Goal: Information Seeking & Learning: Compare options

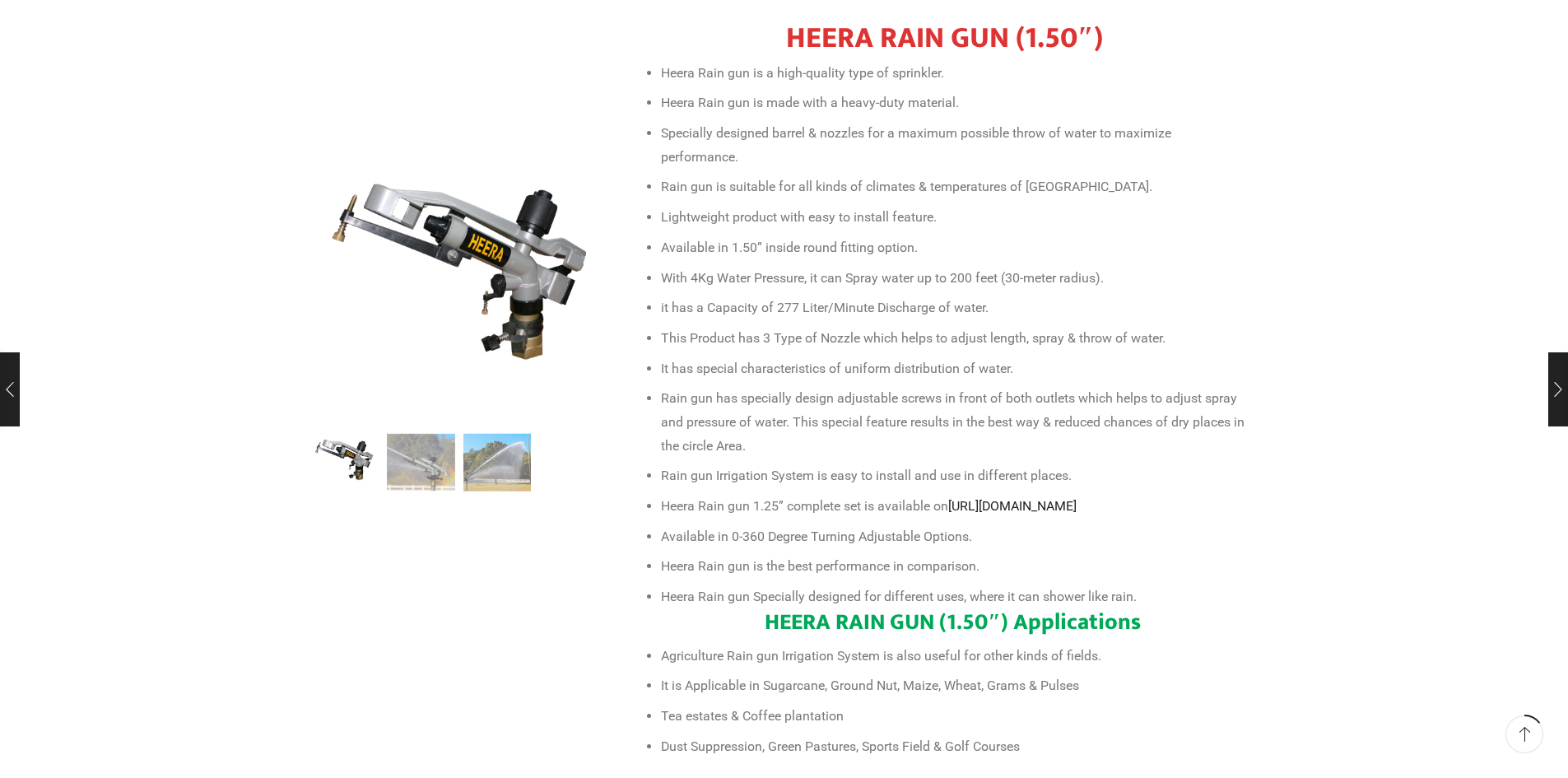
scroll to position [659, 0]
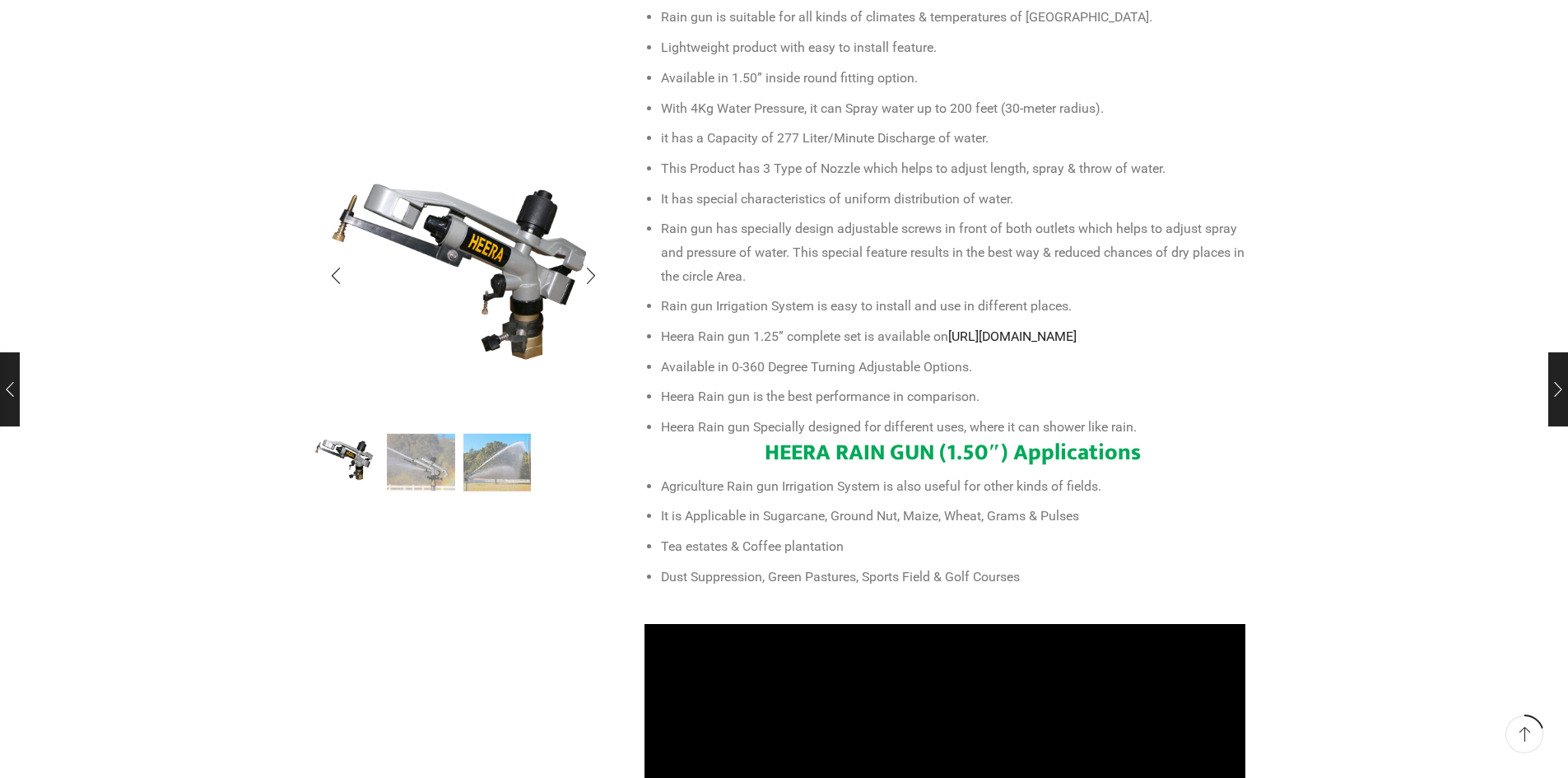
click at [386, 451] on ul at bounding box center [459, 461] width 296 height 66
click at [419, 451] on img "2 / 3" at bounding box center [421, 460] width 68 height 68
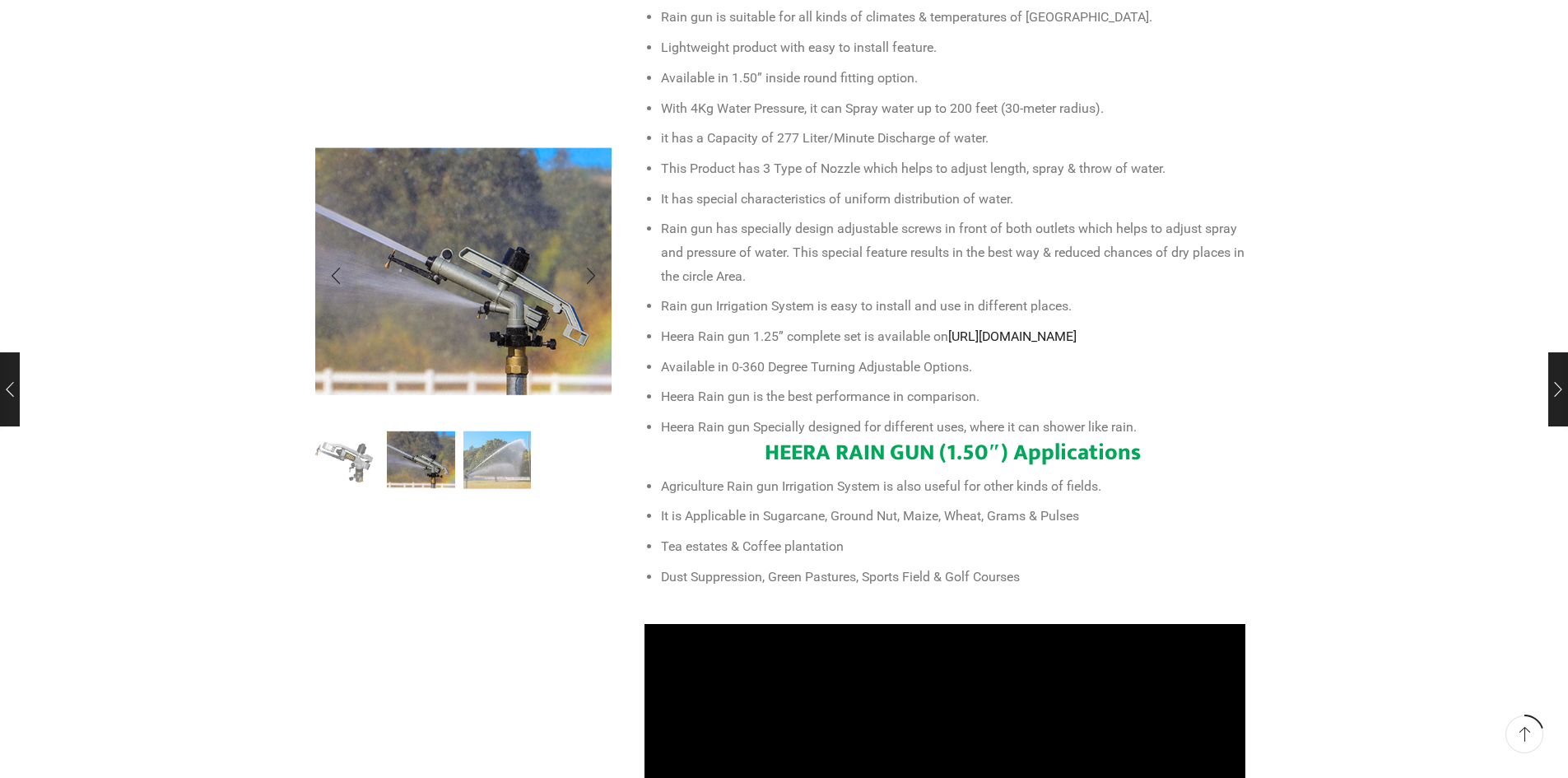
click at [507, 461] on img "3 / 3" at bounding box center [498, 460] width 68 height 68
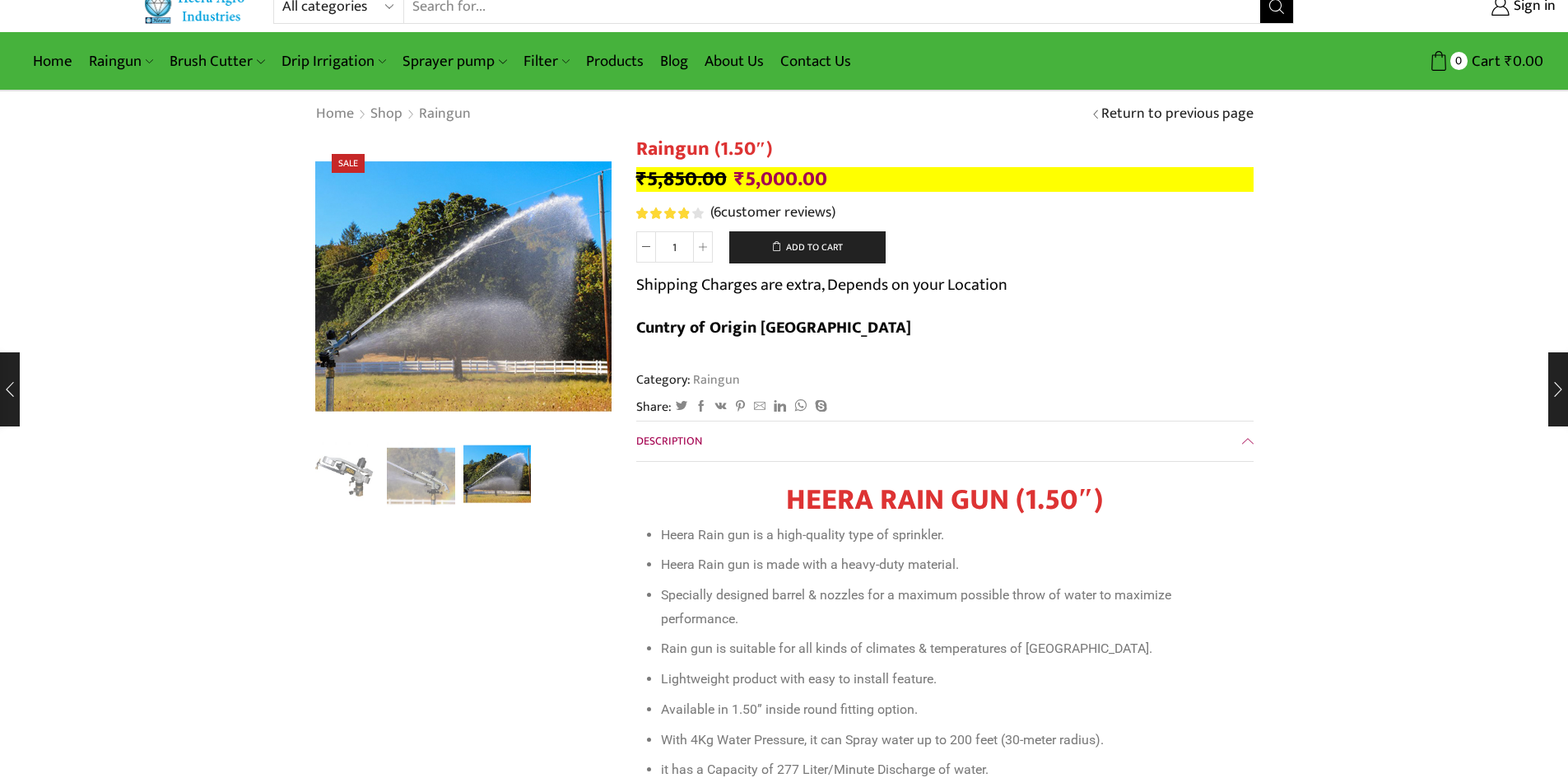
scroll to position [0, 0]
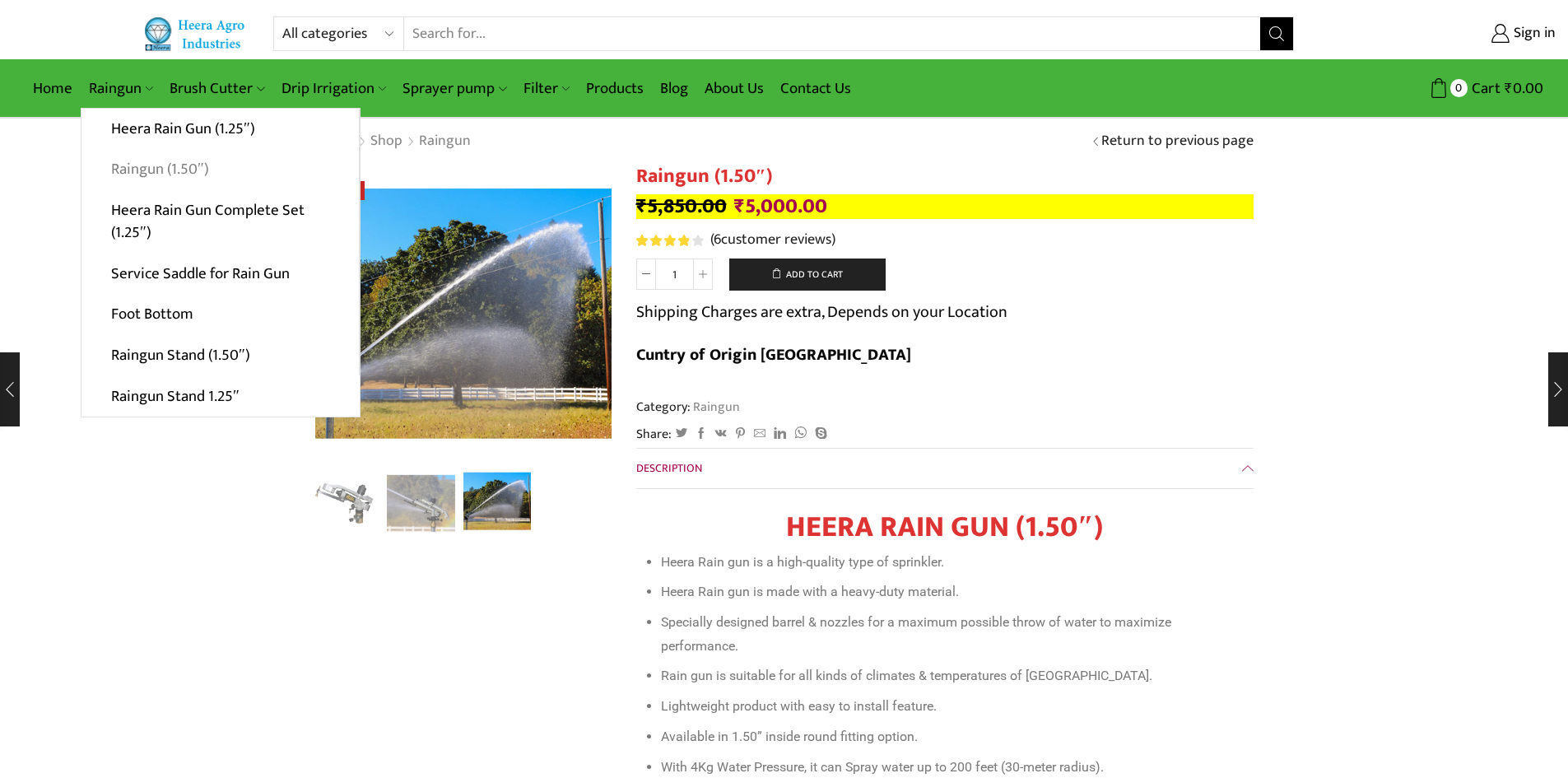
click at [162, 172] on link "Raingun (1.50″)" at bounding box center [220, 170] width 278 height 41
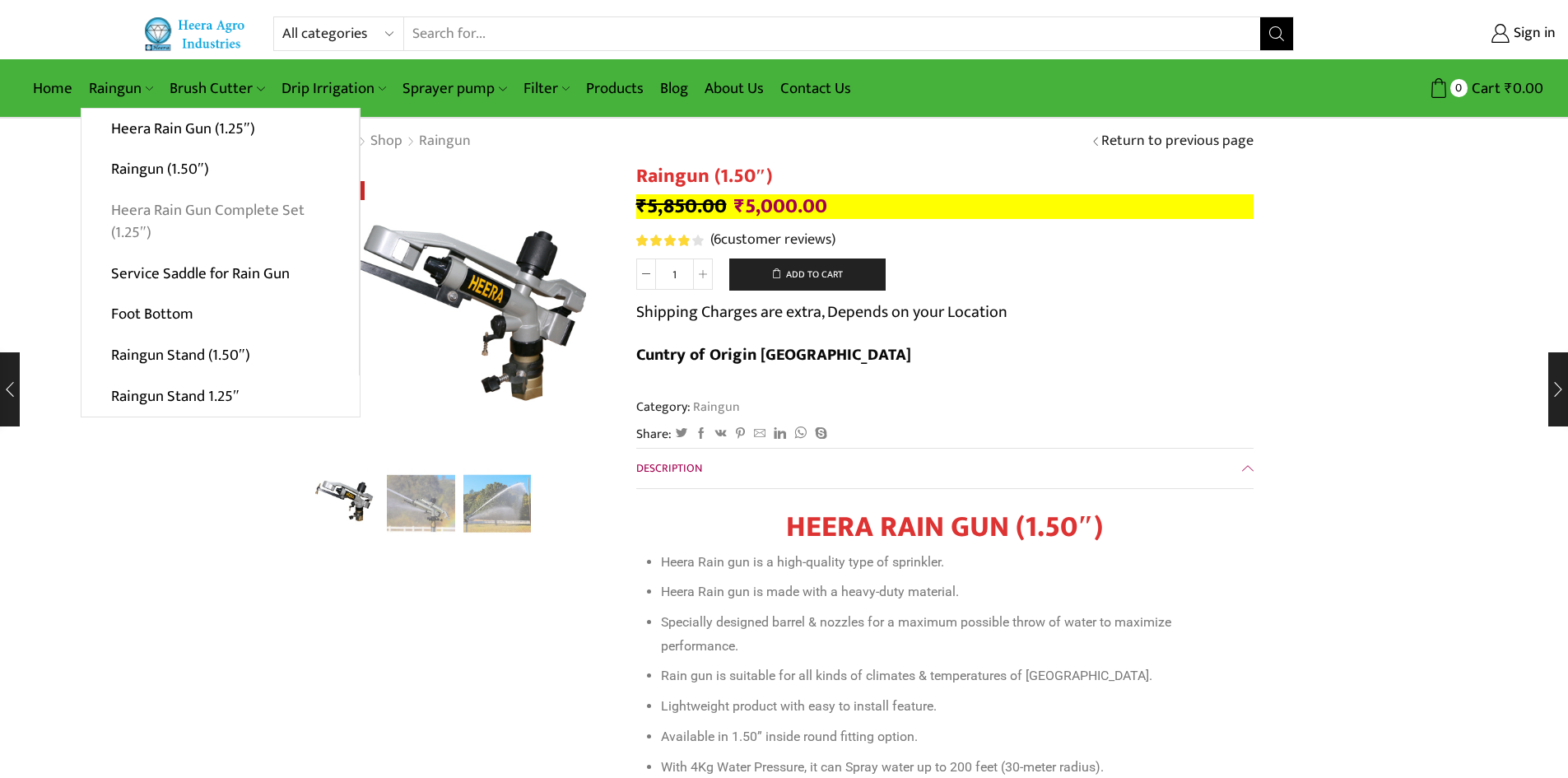
click at [173, 205] on link "Heera Rain Gun Complete Set (1.25″)" at bounding box center [220, 221] width 278 height 63
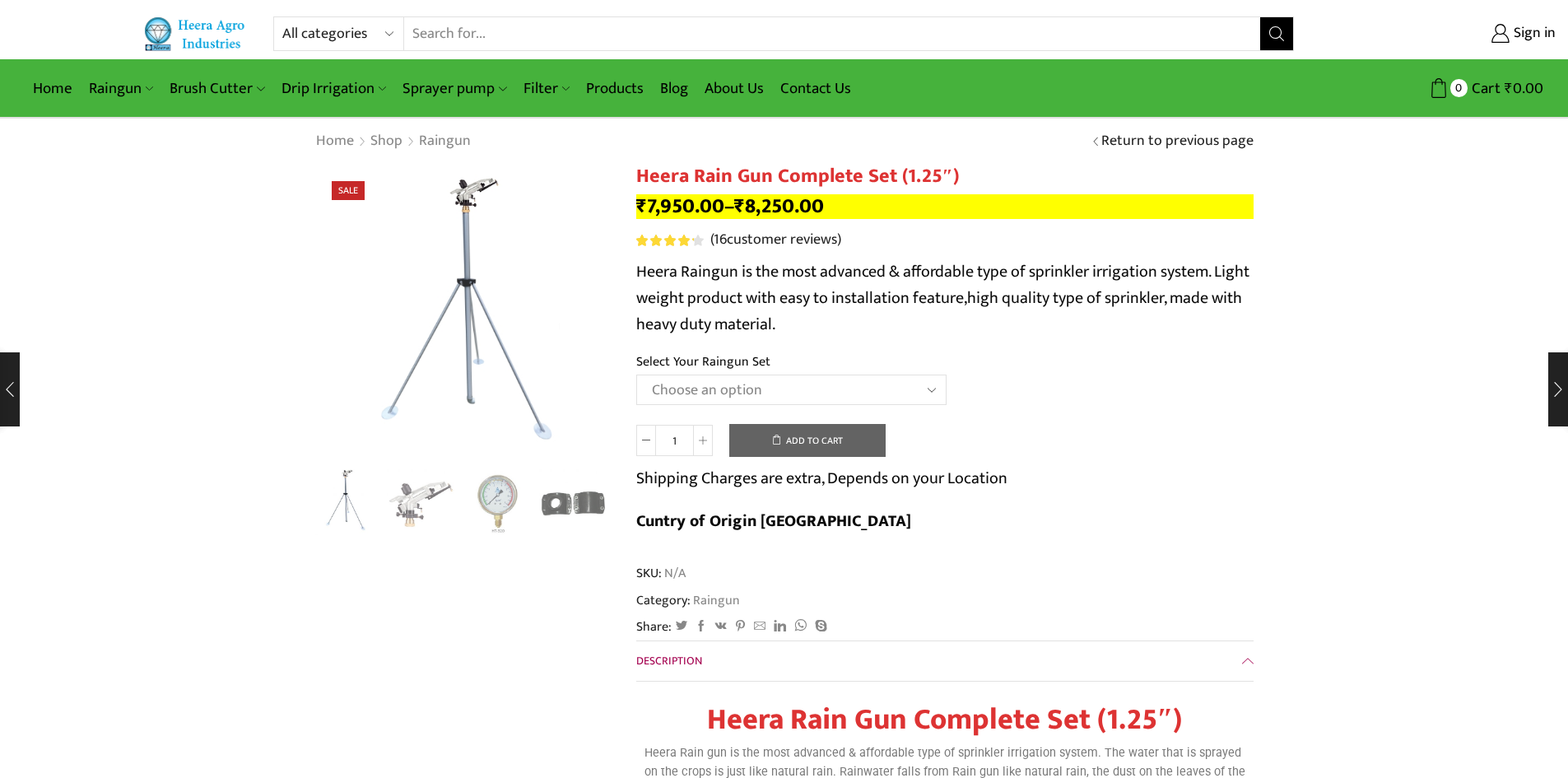
click at [787, 378] on select "Choose an option Raingun Set for 2'' PVC Pipe Raingun Set for 2.5'' PVC Pipe Ra…" at bounding box center [791, 389] width 310 height 30
click at [358, 517] on img "1 / 5" at bounding box center [345, 501] width 68 height 68
click at [390, 506] on img "2 / 5" at bounding box center [421, 501] width 68 height 68
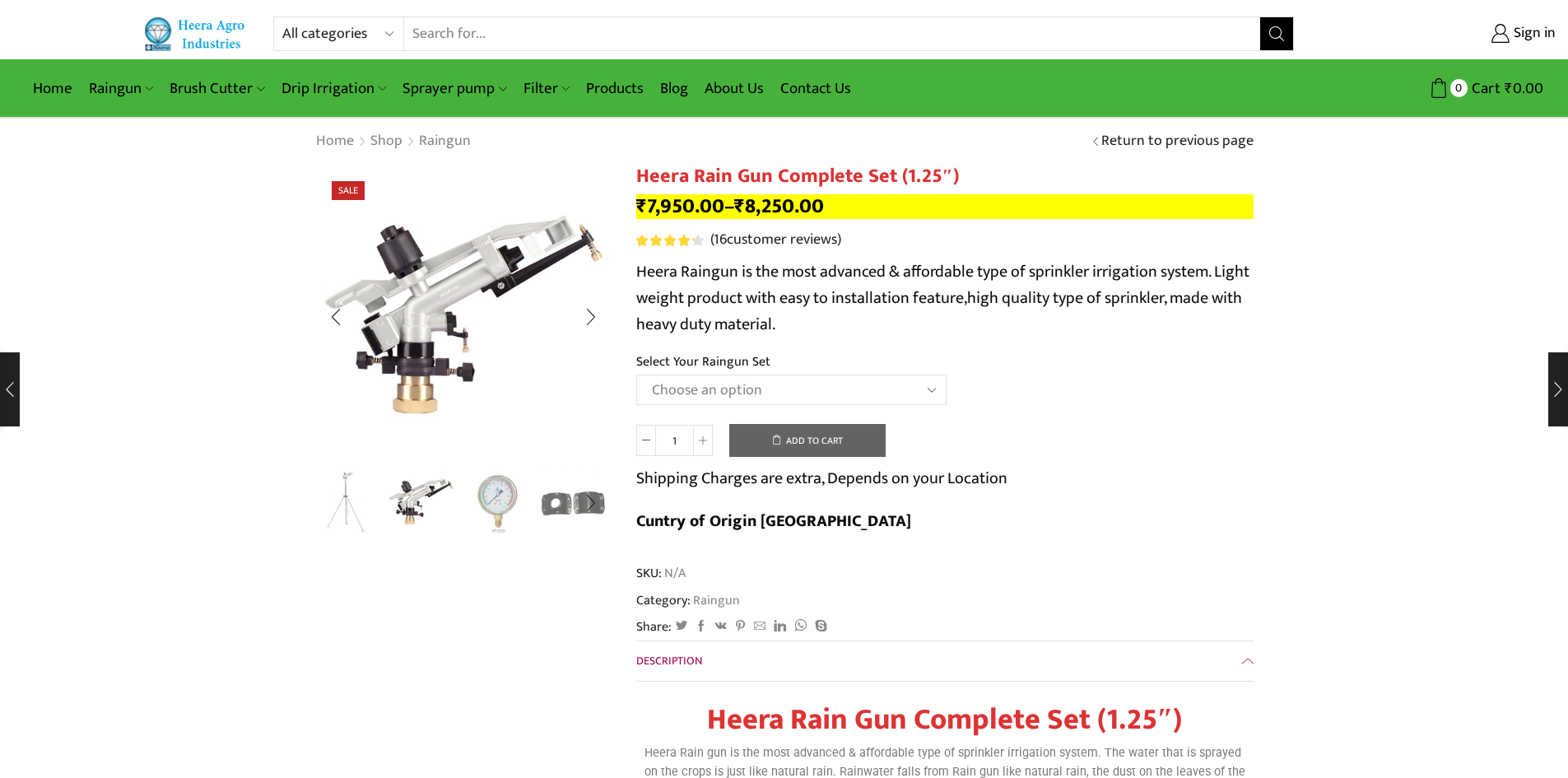
click at [452, 498] on img "2 / 5" at bounding box center [421, 501] width 68 height 68
click at [496, 487] on img "3 / 5" at bounding box center [498, 501] width 68 height 68
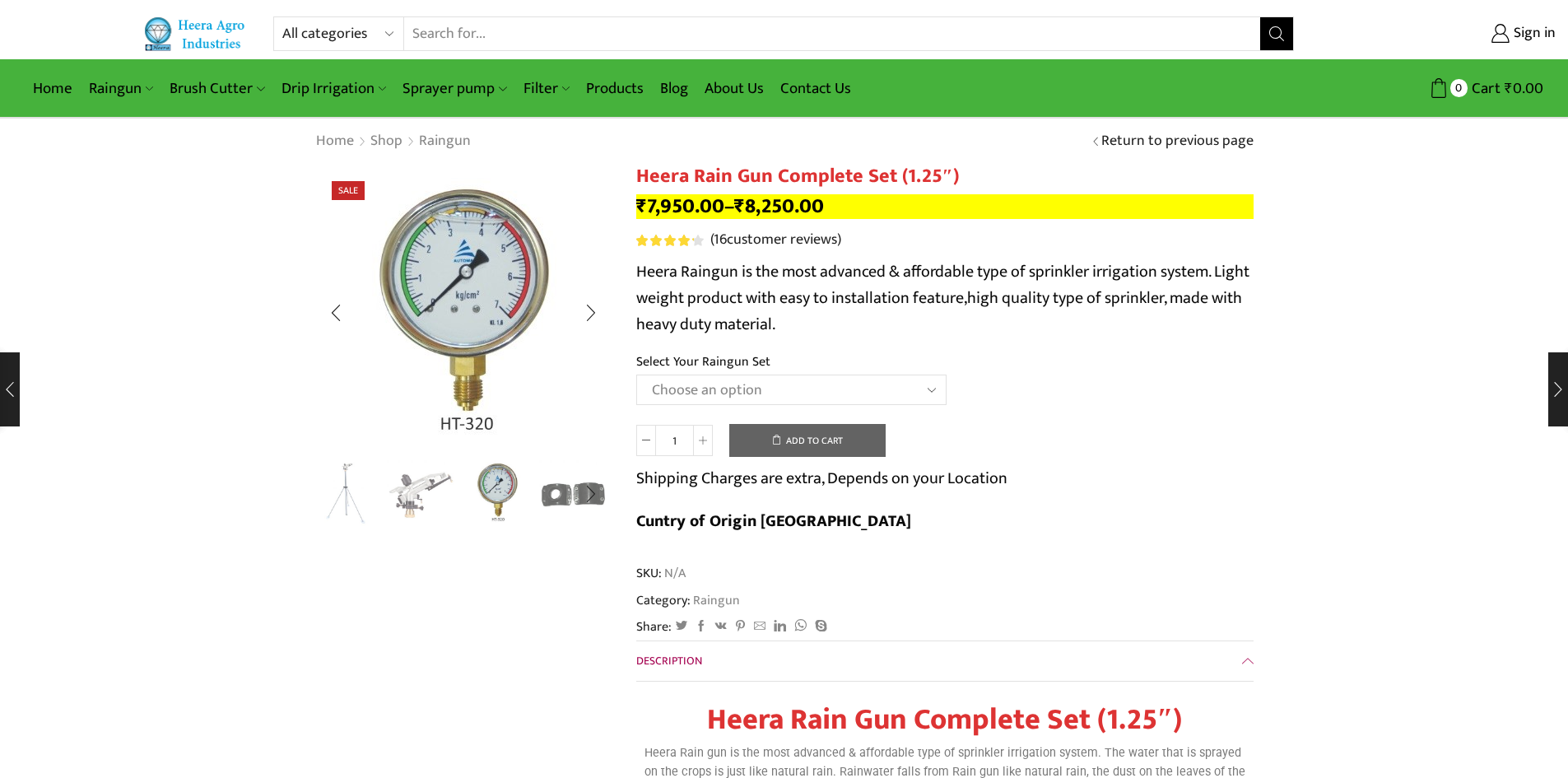
click at [534, 498] on ul at bounding box center [459, 493] width 296 height 66
click at [573, 488] on div "Next slide" at bounding box center [591, 494] width 41 height 41
click at [561, 487] on img "5 / 5" at bounding box center [573, 492] width 68 height 68
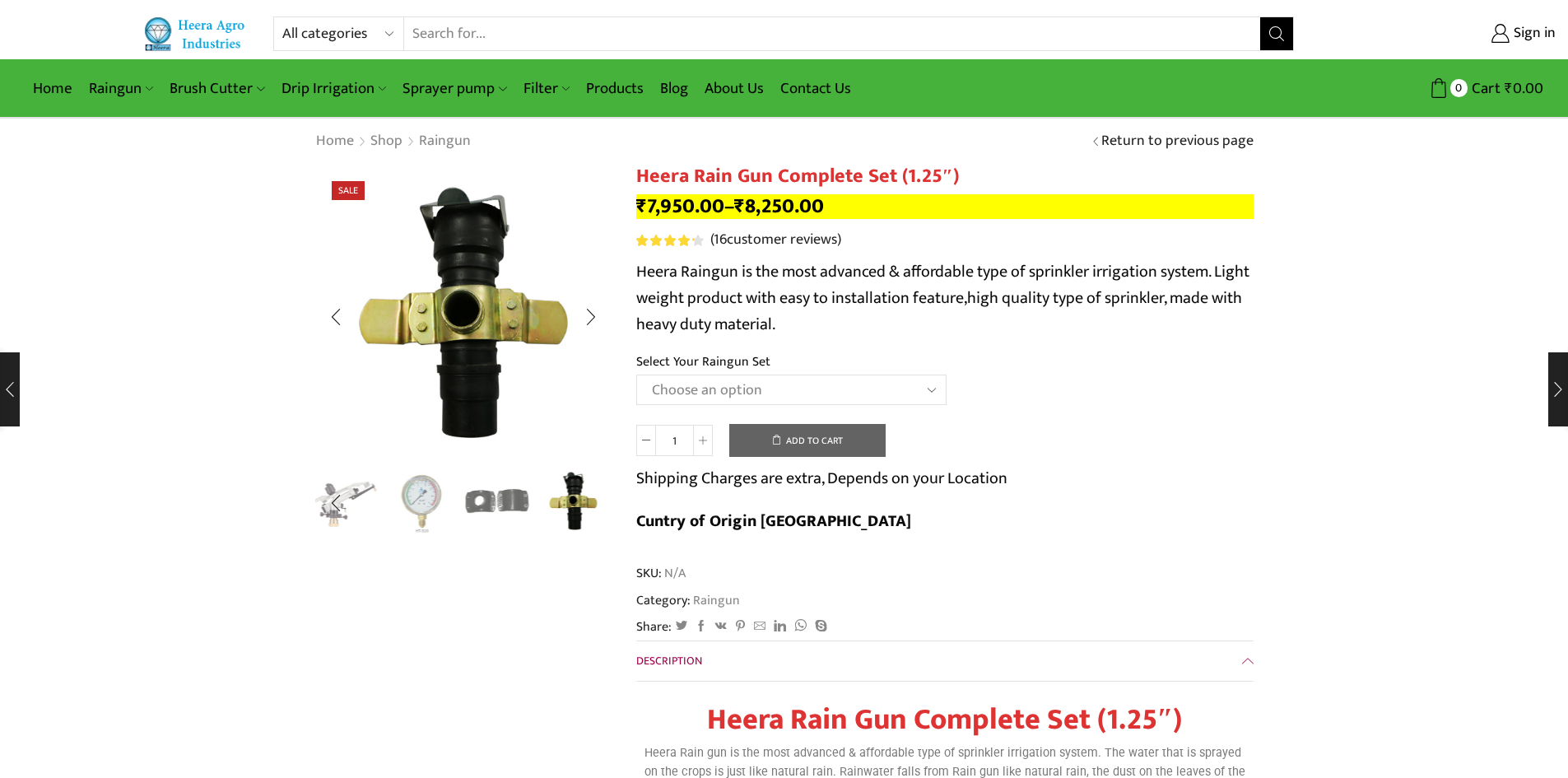
click at [505, 498] on img "4 / 5" at bounding box center [498, 501] width 68 height 68
click at [386, 497] on ul at bounding box center [383, 503] width 296 height 66
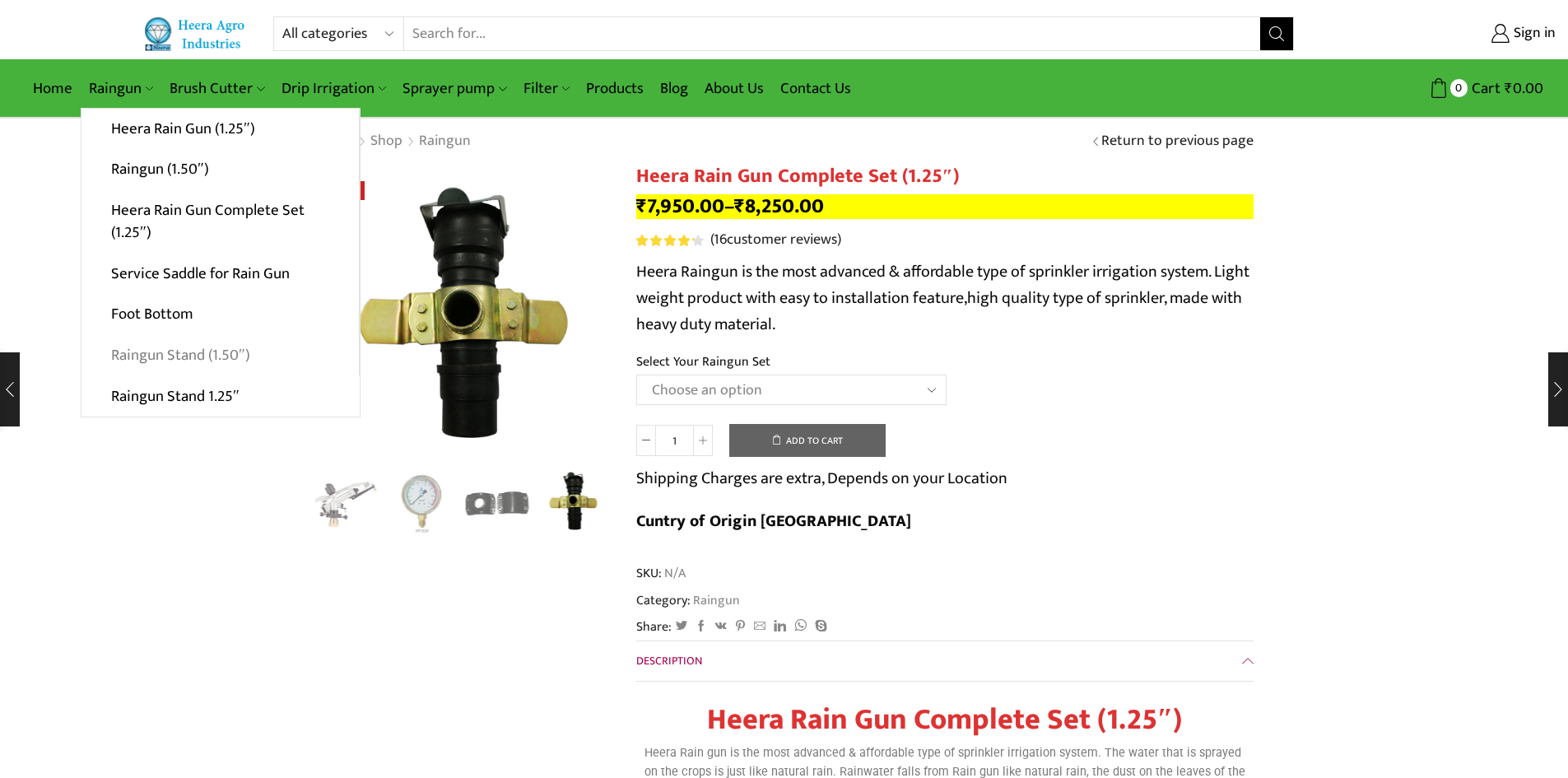
click at [166, 353] on link "Raingun Stand (1.50″)" at bounding box center [220, 356] width 278 height 41
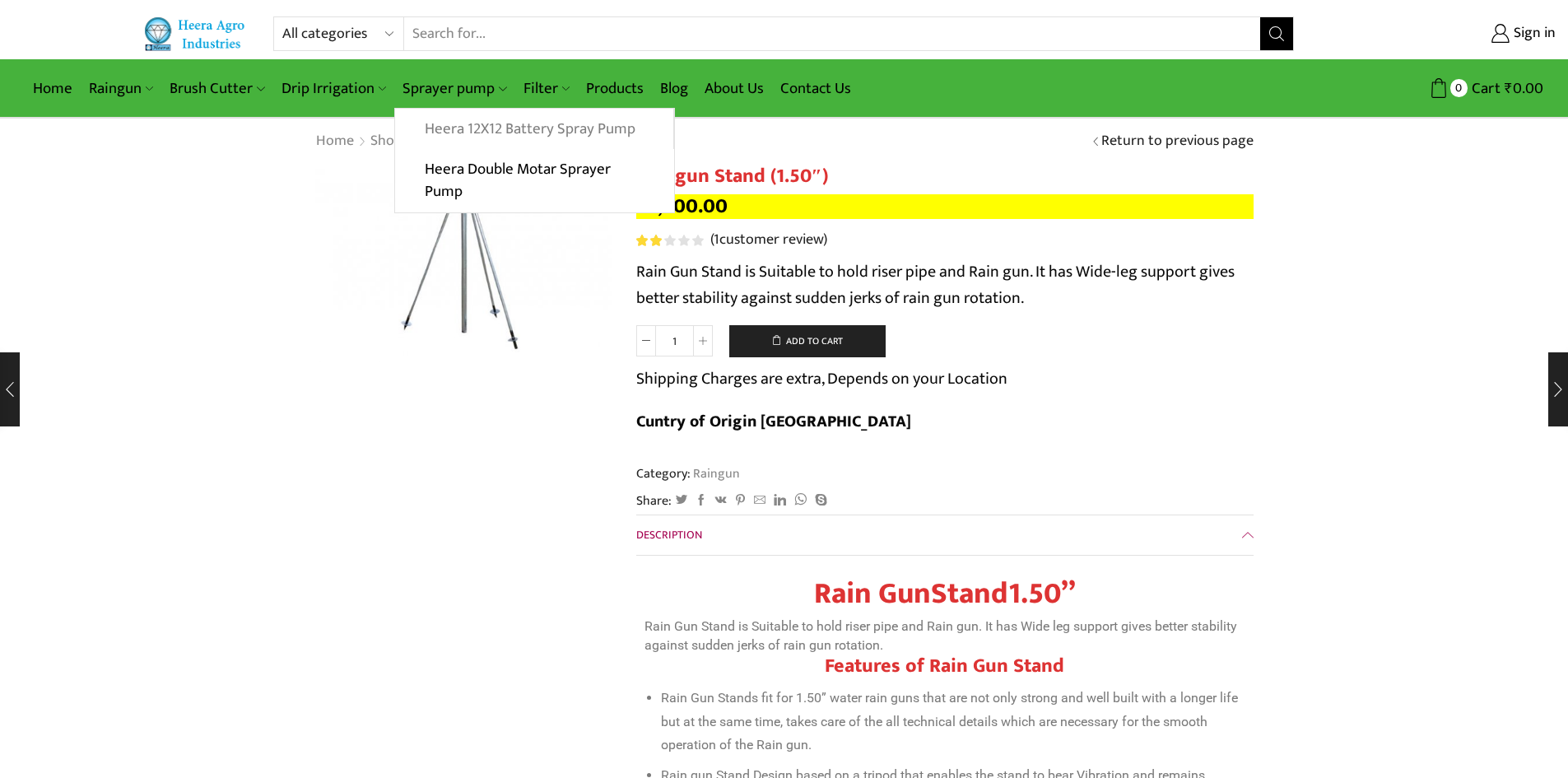
click at [458, 126] on link "Heera 12X12 Battery Spray Pump" at bounding box center [533, 130] width 278 height 41
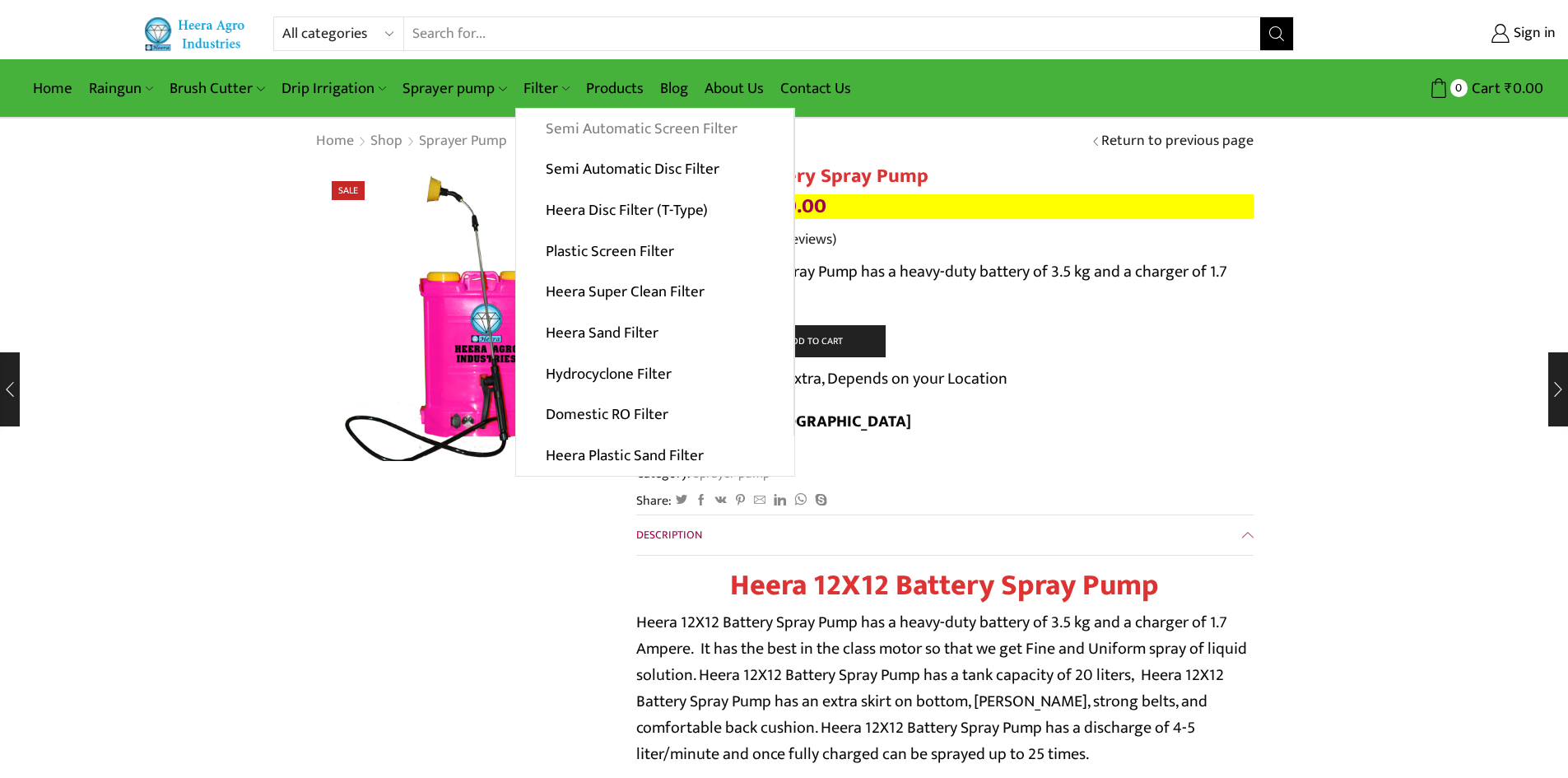
drag, startPoint x: 562, startPoint y: 124, endPoint x: 545, endPoint y: 123, distance: 17.0
click at [545, 123] on link "Semi Automatic Screen Filter" at bounding box center [655, 130] width 278 height 41
click at [555, 123] on link "Semi Automatic Screen Filter" at bounding box center [655, 130] width 278 height 41
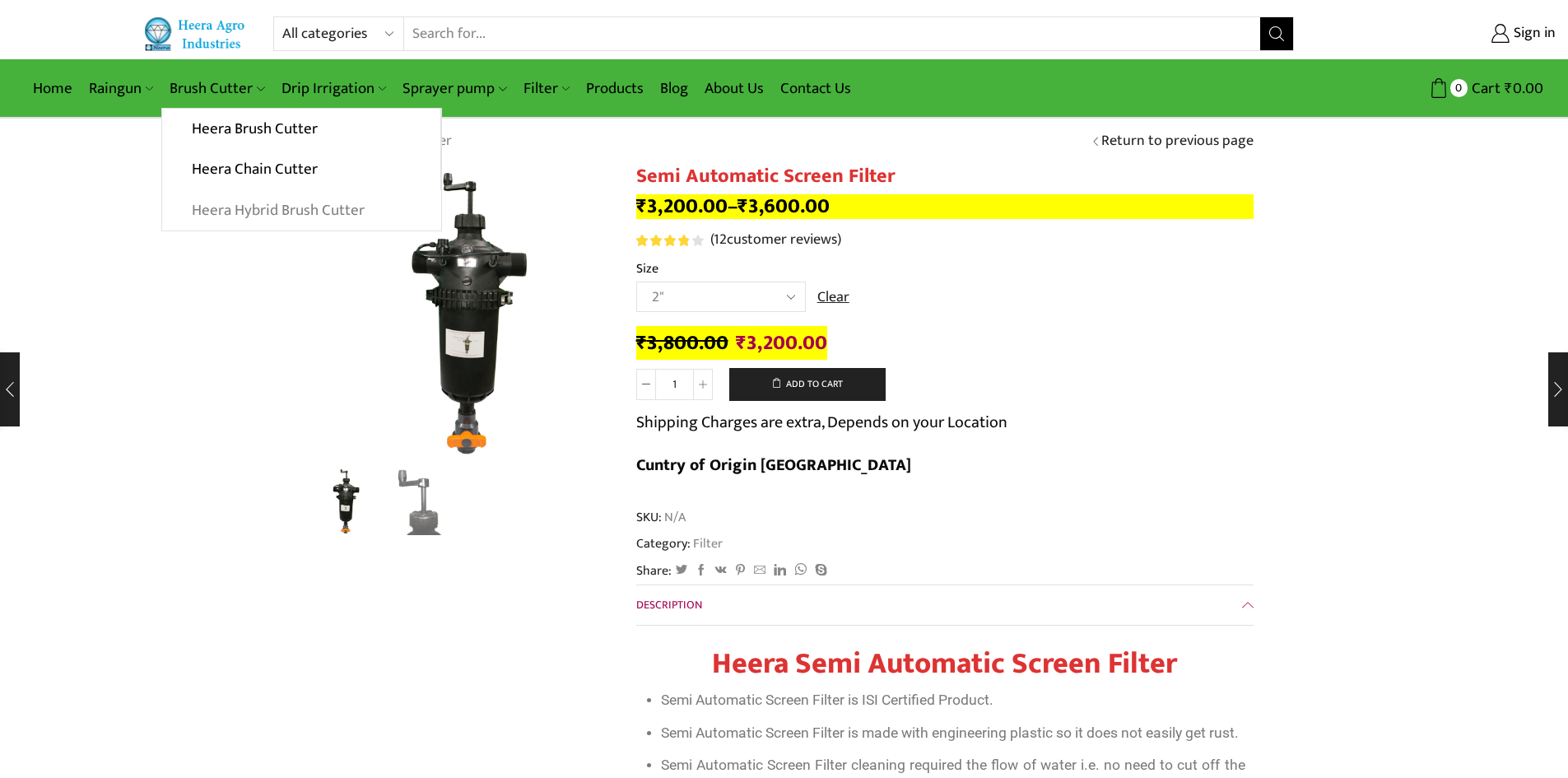
click at [283, 203] on link "Heera Hybrid Brush Cutter" at bounding box center [301, 211] width 279 height 41
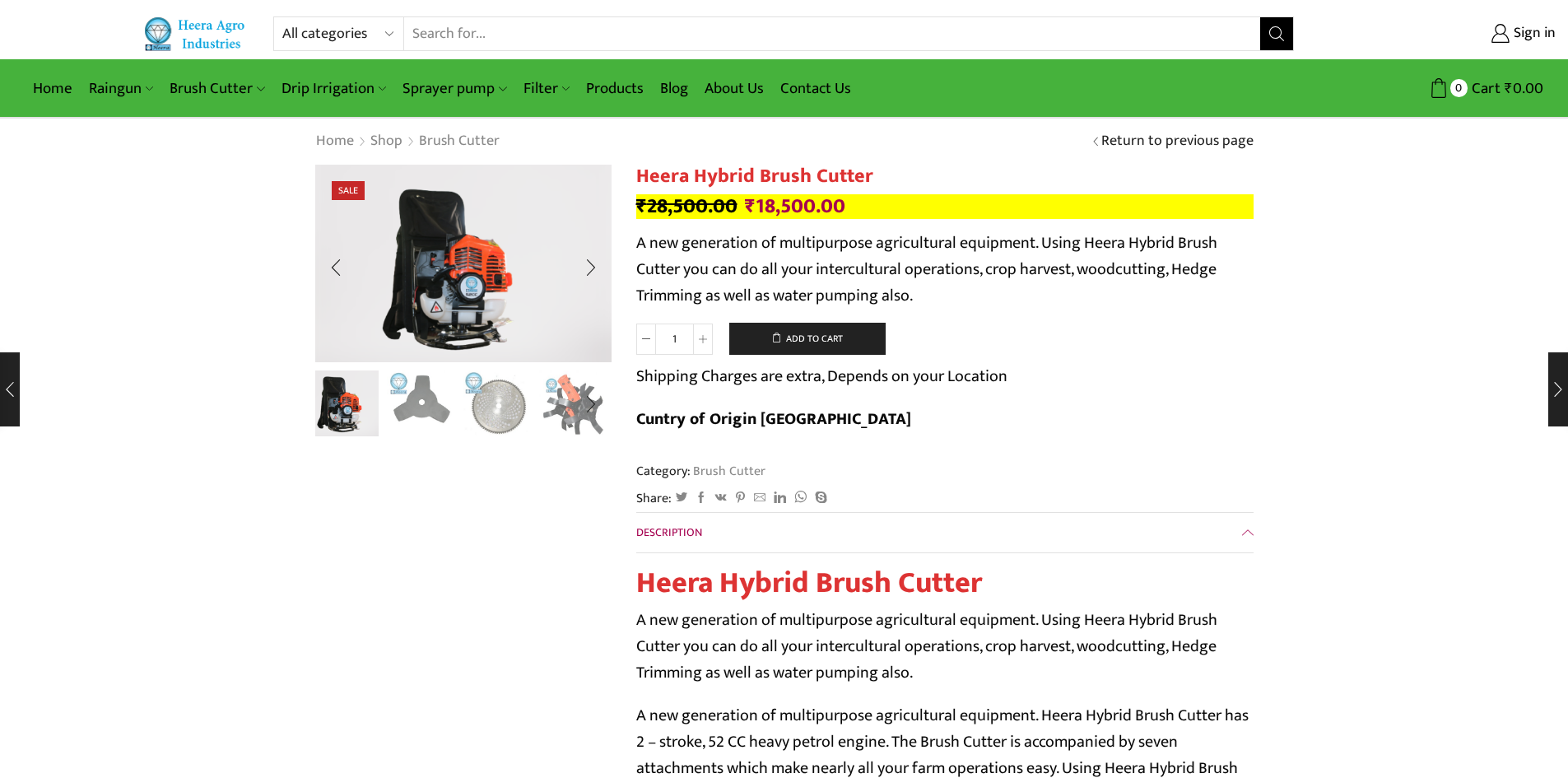
click at [429, 400] on img "2 / 10" at bounding box center [421, 403] width 68 height 68
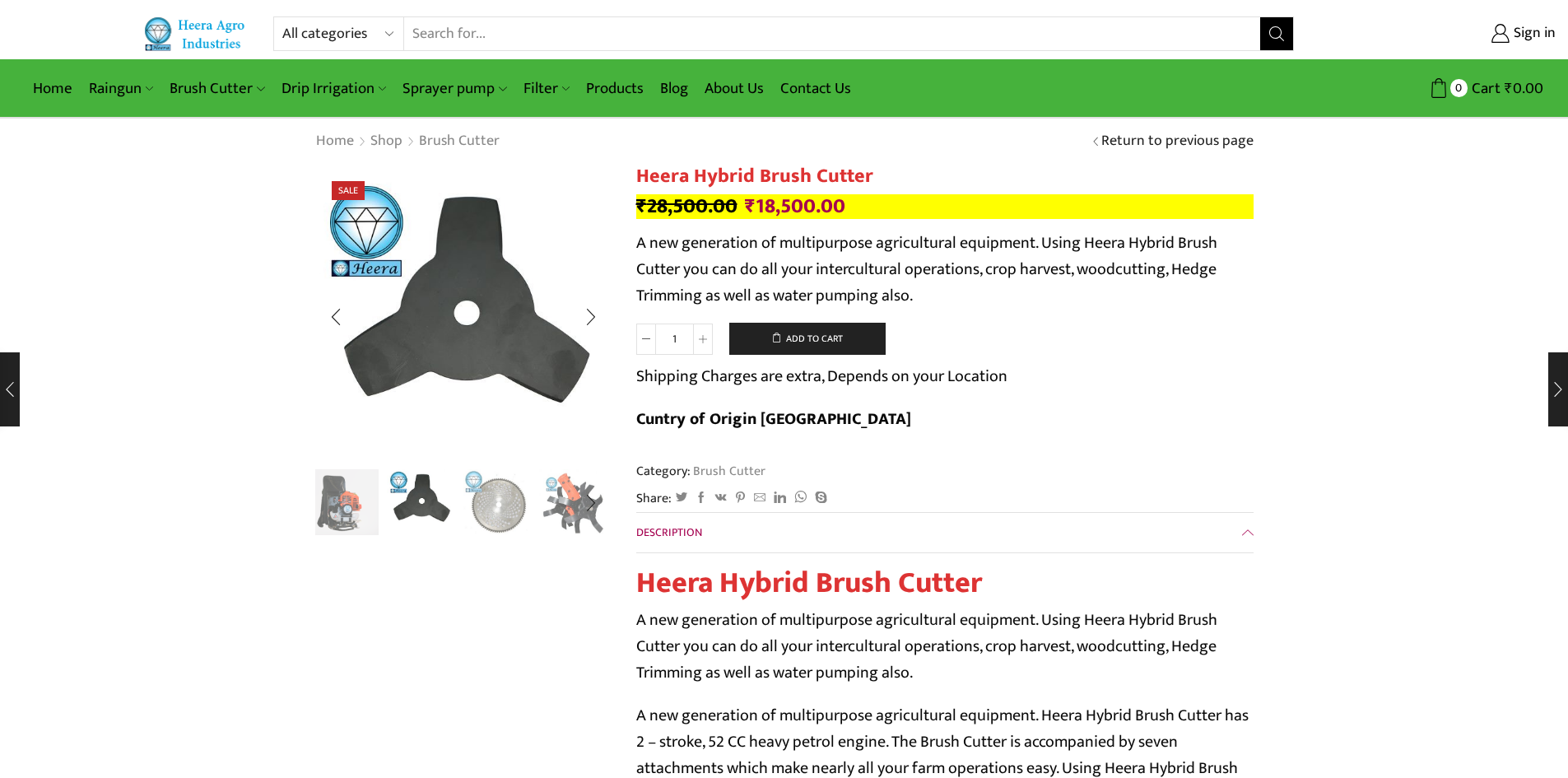
click at [343, 504] on img "1 / 10" at bounding box center [345, 501] width 68 height 68
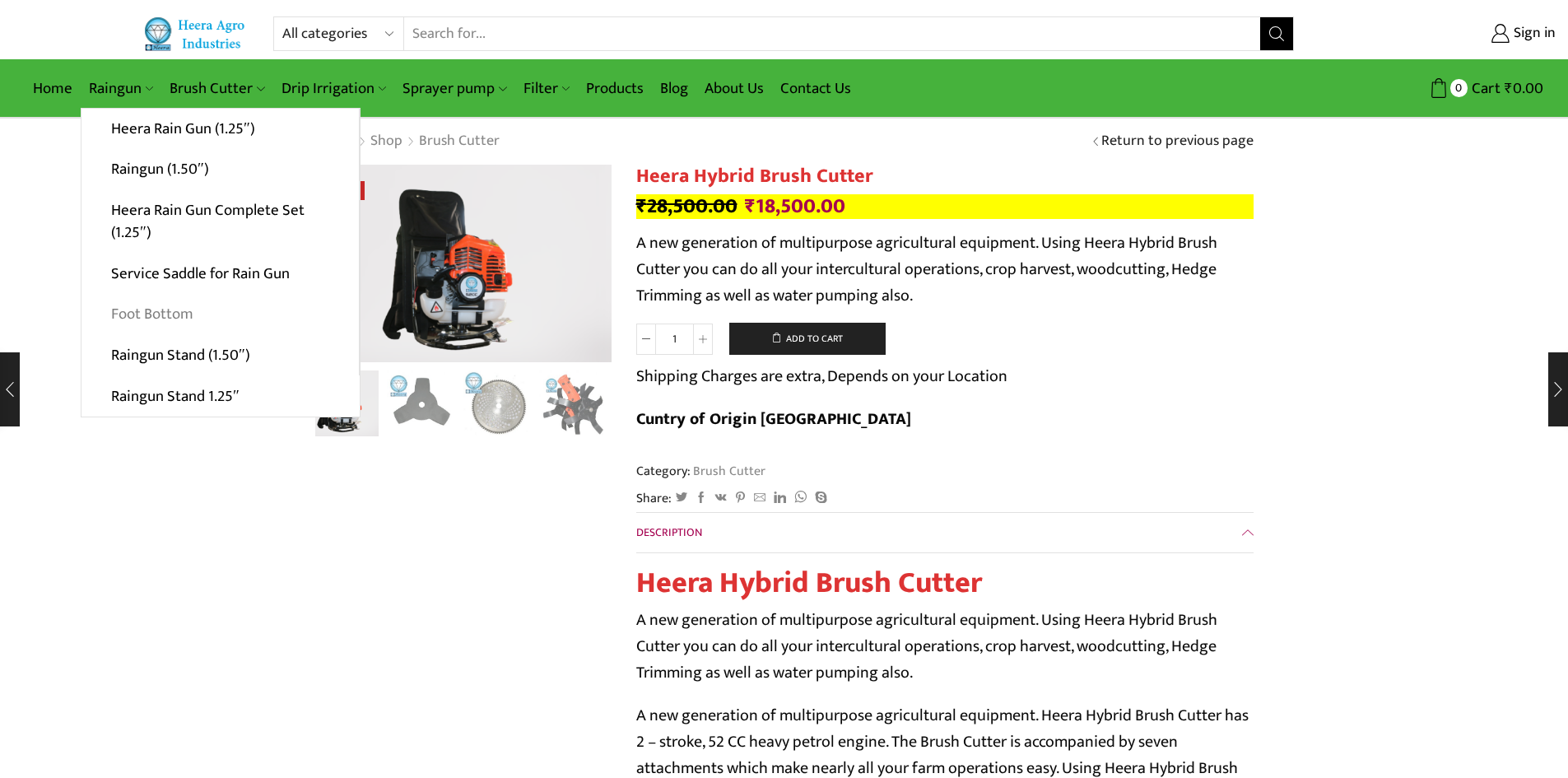
click at [162, 310] on link "Foot Bottom" at bounding box center [220, 315] width 278 height 41
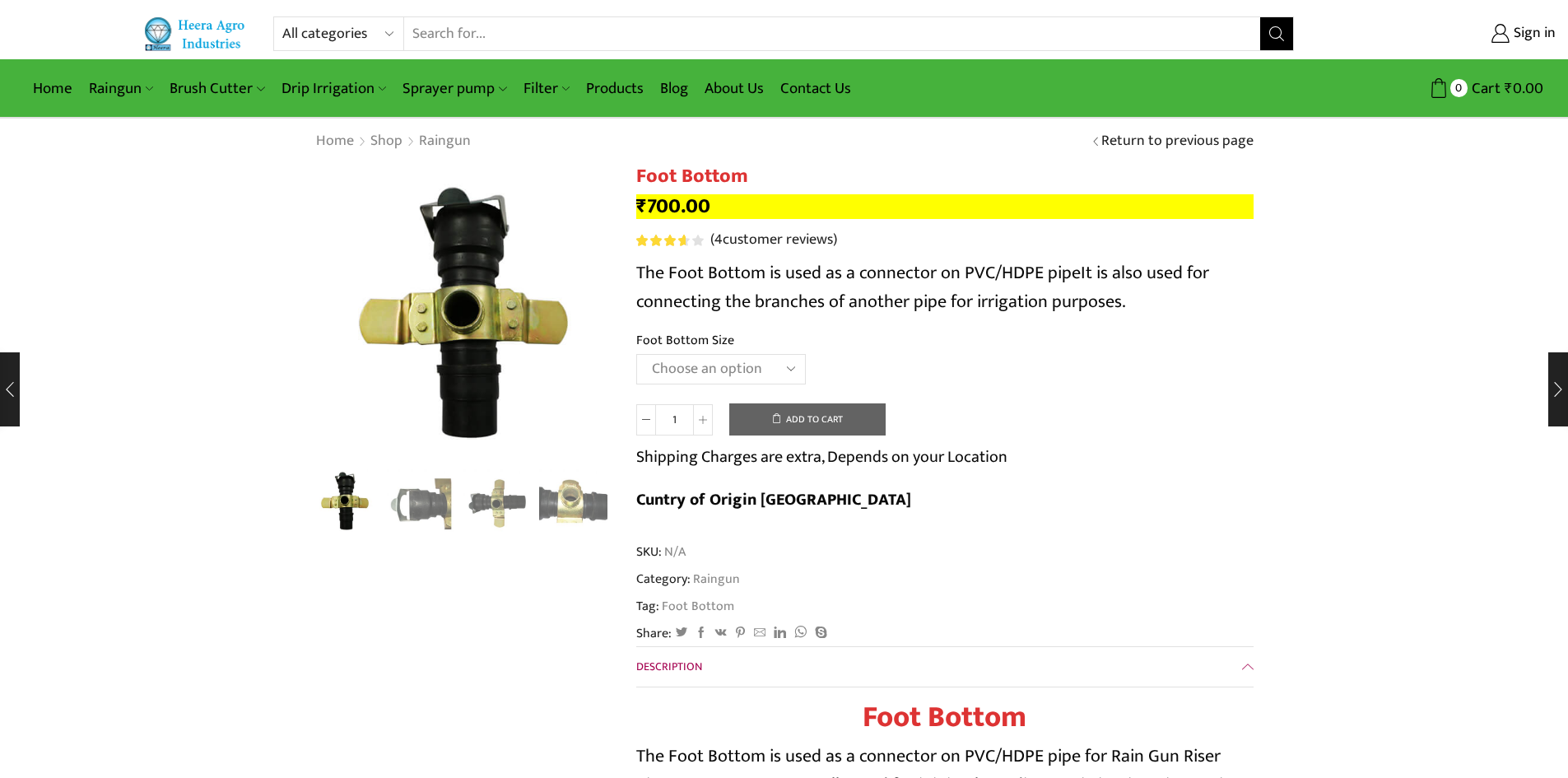
click at [777, 382] on select "Choose an option 2" X 1.25" 2.5" X 1.25" 3" X 1.25" 2" X 1.50" 2.5" X 1.50" 3" …" at bounding box center [721, 369] width 170 height 30
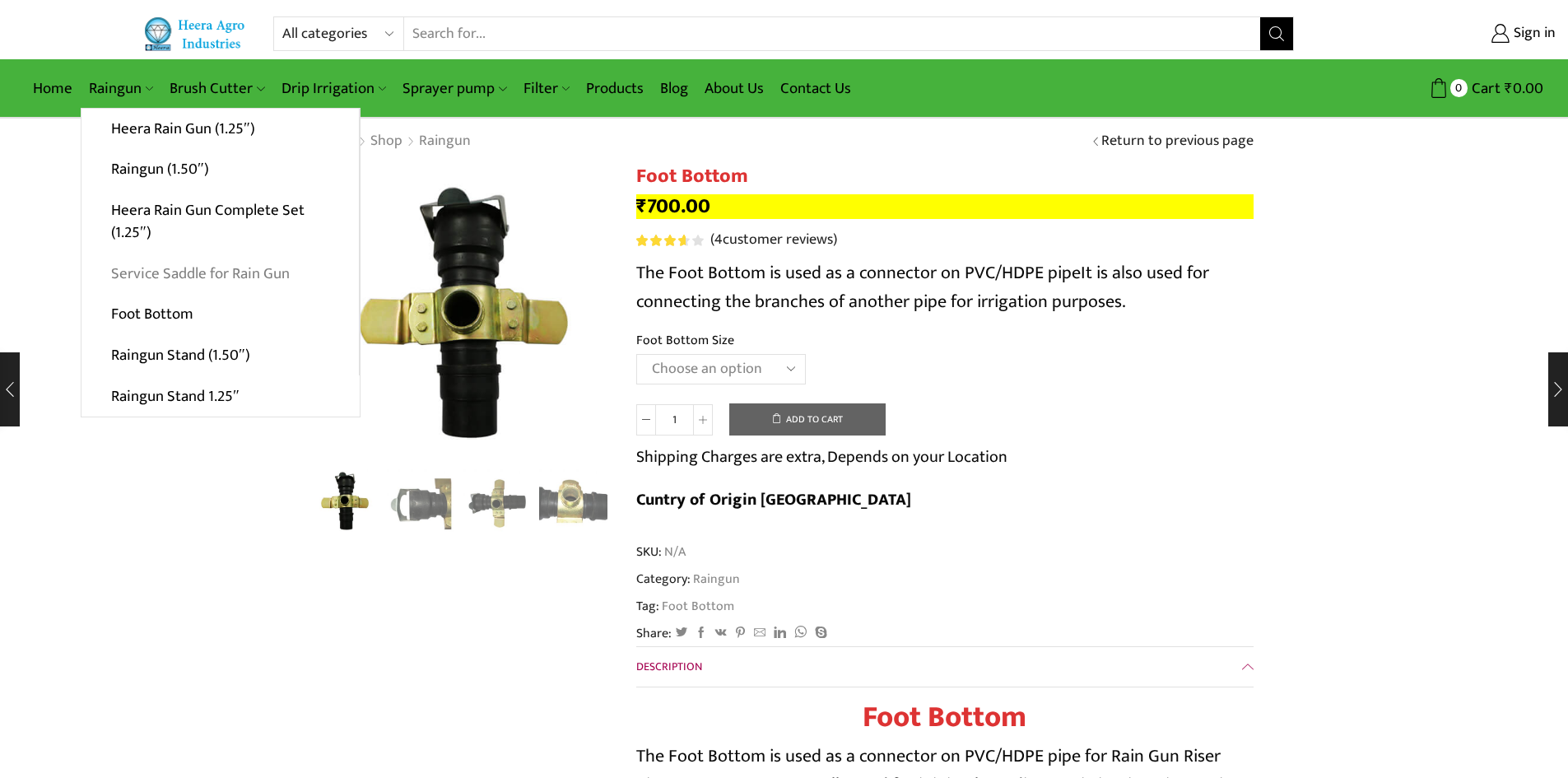
click at [194, 272] on link "Service Saddle for Rain Gun" at bounding box center [220, 273] width 278 height 41
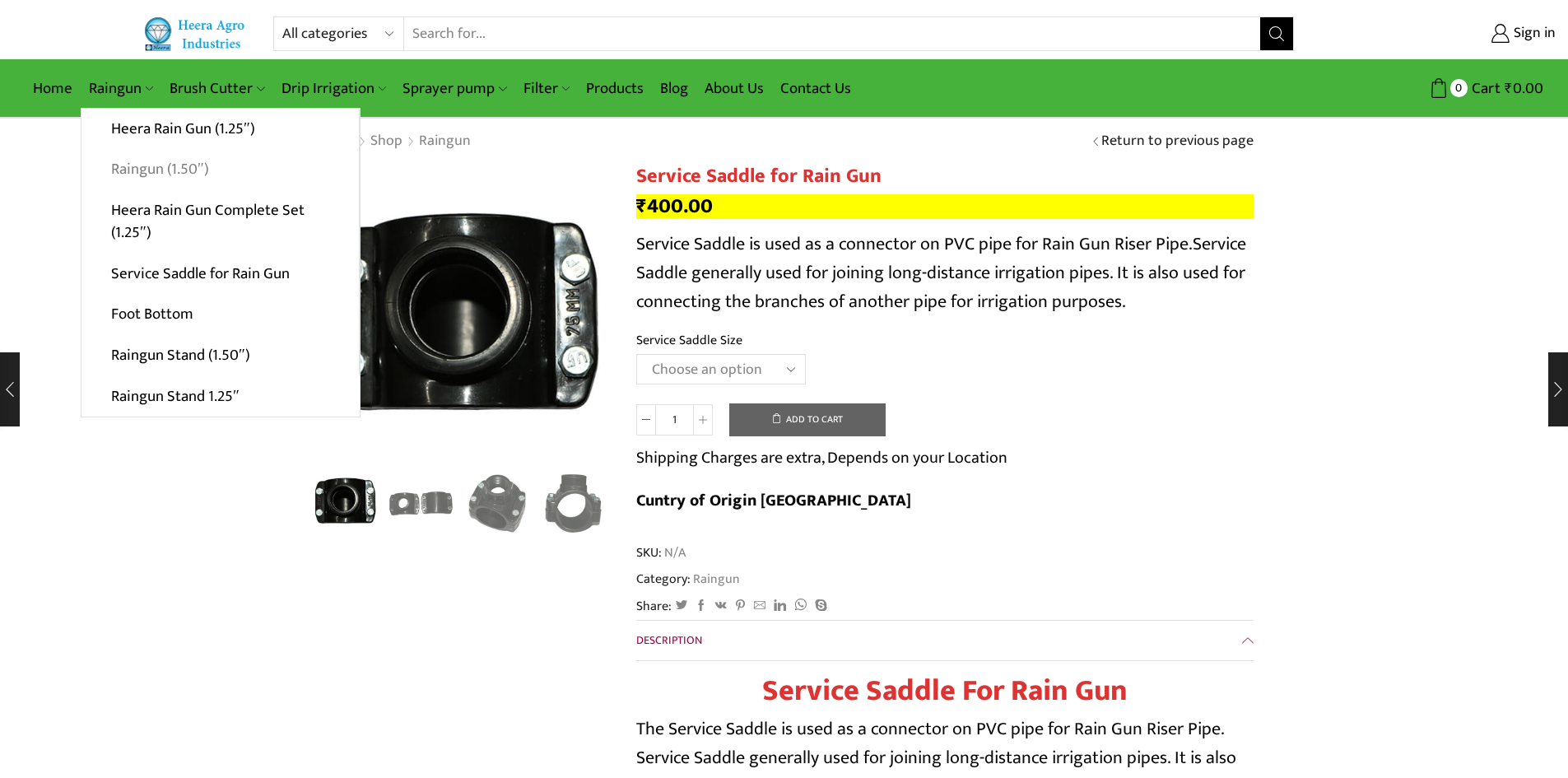
click at [177, 165] on link "Raingun (1.50″)" at bounding box center [220, 170] width 278 height 41
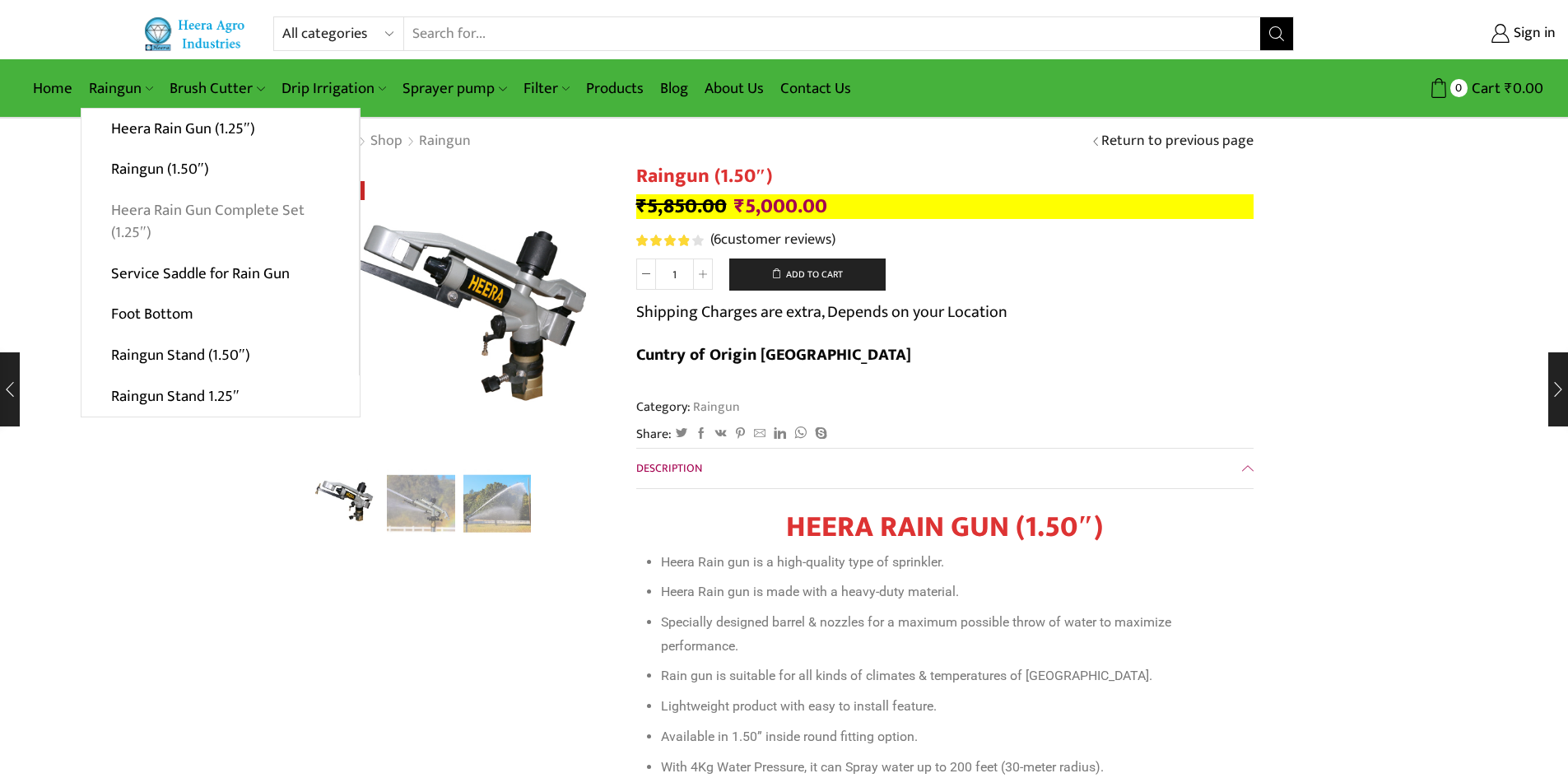
click at [194, 209] on link "Heera Rain Gun Complete Set (1.25″)" at bounding box center [220, 221] width 278 height 63
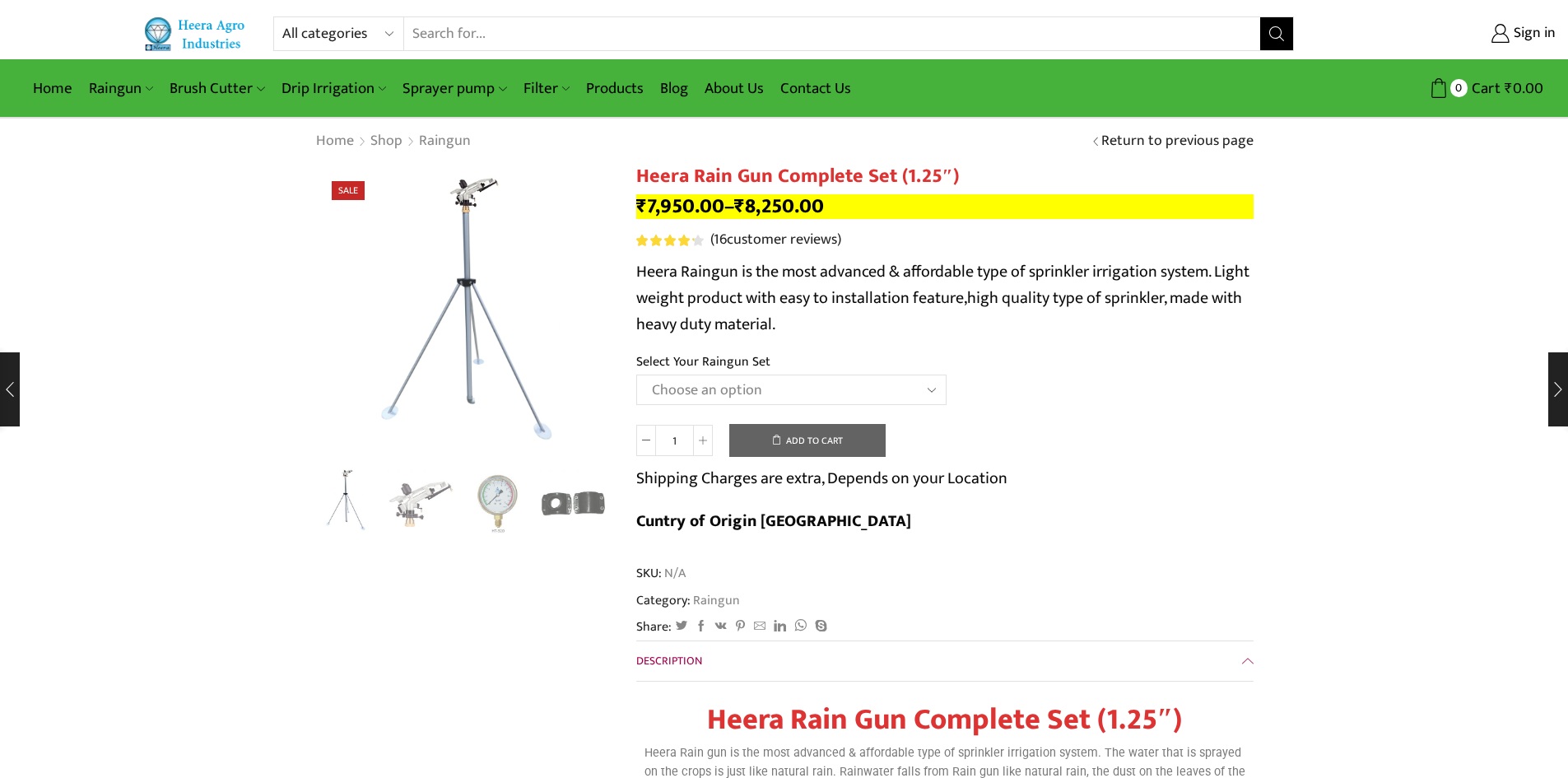
click at [708, 380] on select "Choose an option Raingun Set for 2'' PVC Pipe Raingun Set for 2.5'' PVC Pipe Ra…" at bounding box center [791, 389] width 310 height 30
click at [636, 374] on select "Choose an option Raingun Set for 2'' PVC Pipe Raingun Set for 2.5'' PVC Pipe Ra…" at bounding box center [791, 389] width 310 height 30
select select "Raingun Set for 2'' PVC Pipe"
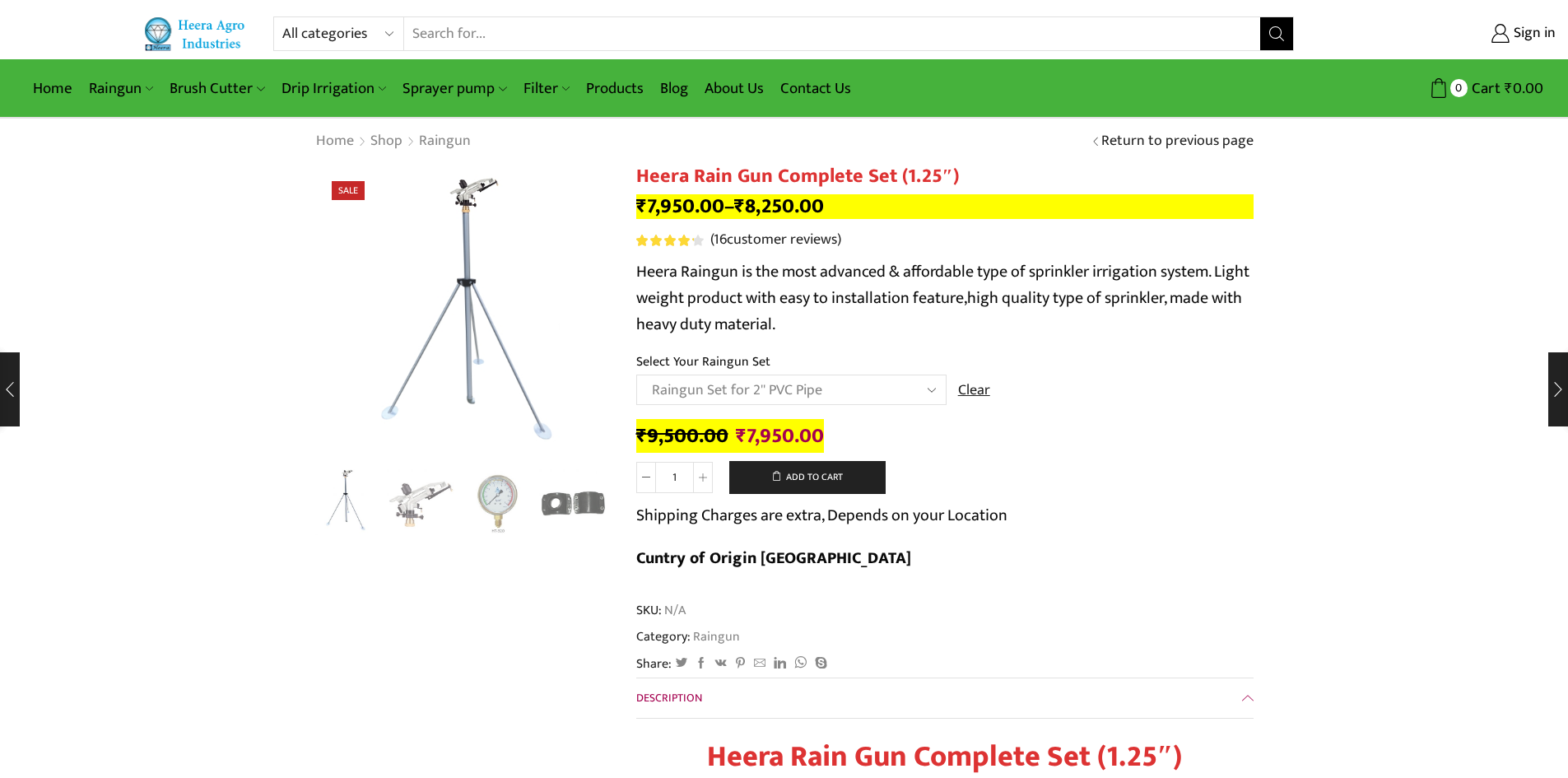
click at [937, 386] on select "Choose an option Raingun Set for 2'' PVC Pipe Raingun Set for 2.5'' PVC Pipe Ra…" at bounding box center [791, 389] width 310 height 30
click at [961, 386] on link "Clear" at bounding box center [974, 391] width 32 height 21
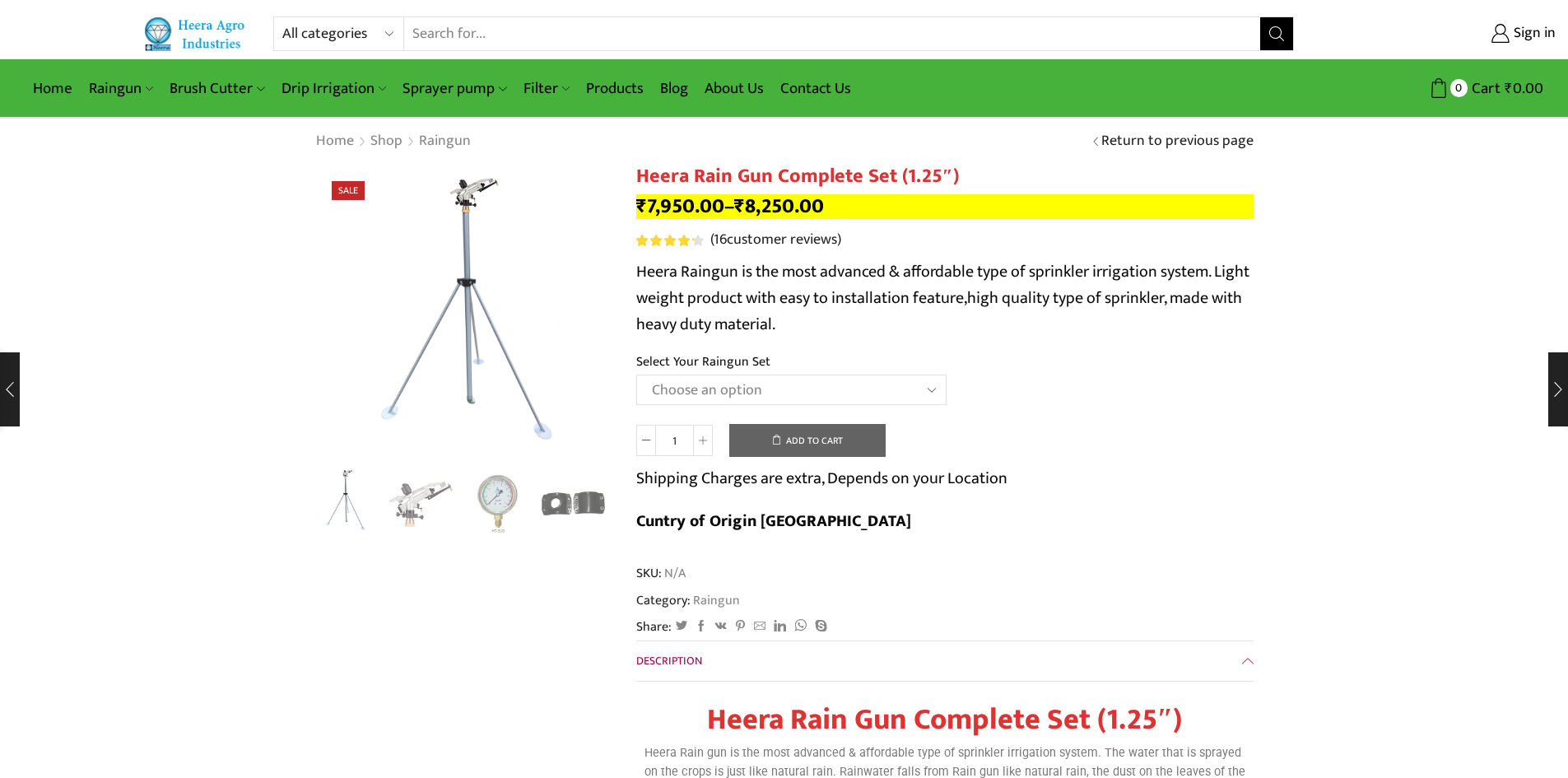
click at [927, 389] on select "Choose an option Raingun Set for 2'' PVC Pipe Raingun Set for 2.5'' PVC Pipe Ra…" at bounding box center [791, 389] width 310 height 30
click at [636, 374] on select "Choose an option Raingun Set for 2'' PVC Pipe Raingun Set for 2.5'' PVC Pipe Ra…" at bounding box center [791, 389] width 310 height 30
select select "Raingun Set for 2'' Sprinkler HDPE Pipe"
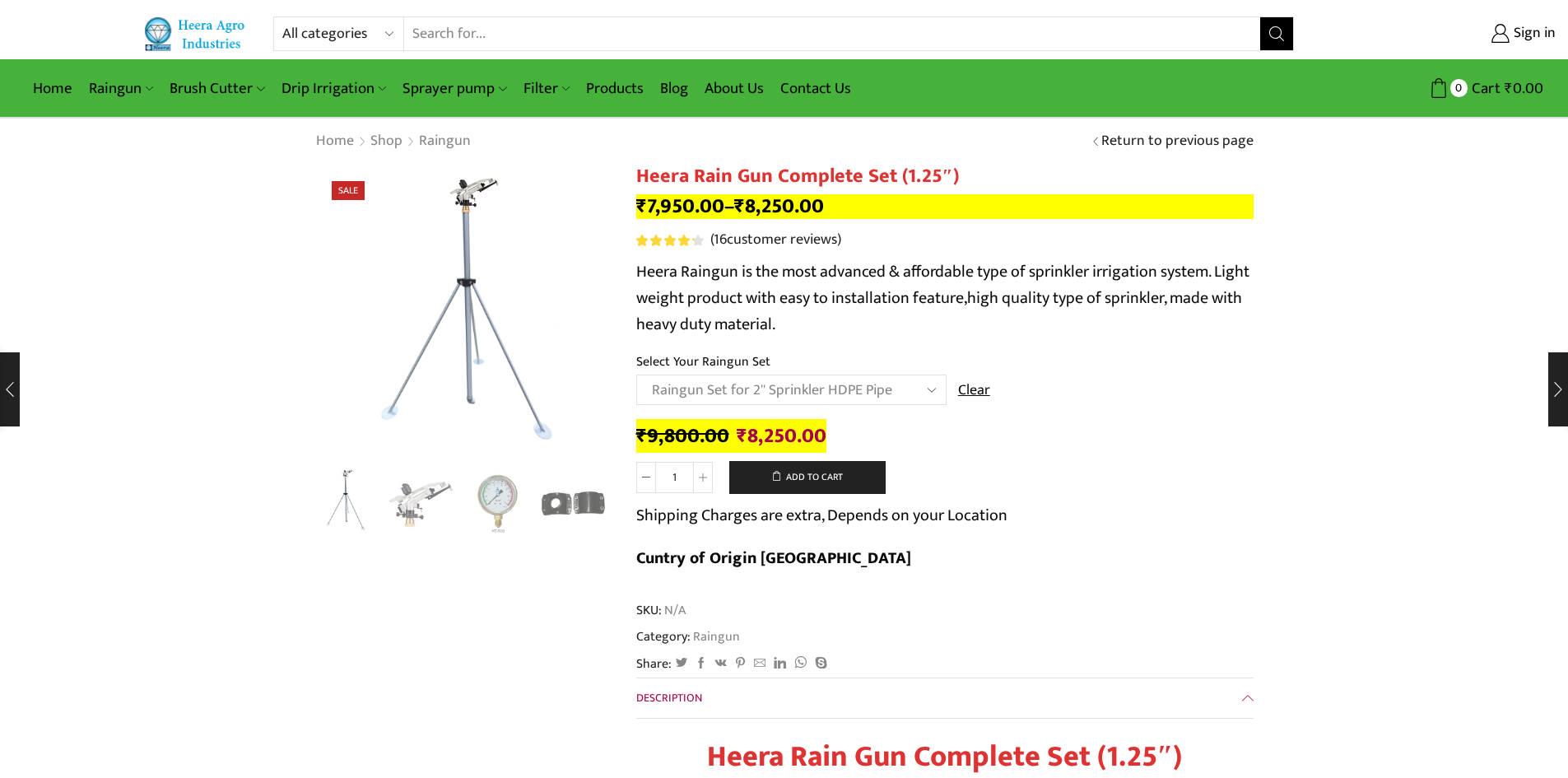
click at [965, 386] on link "Clear" at bounding box center [974, 391] width 32 height 21
select select
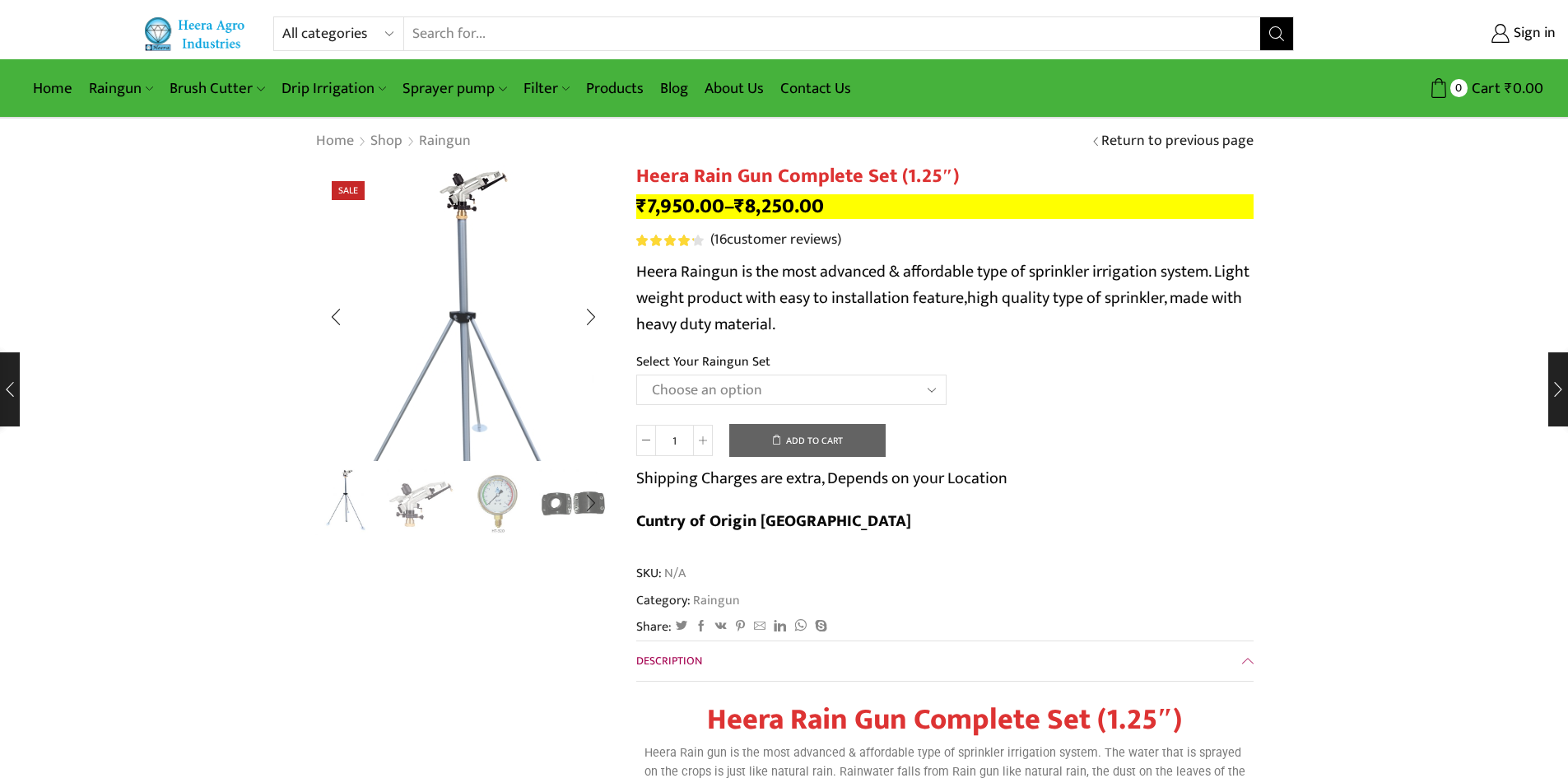
click at [475, 196] on img "1 / 5" at bounding box center [459, 360] width 415 height 415
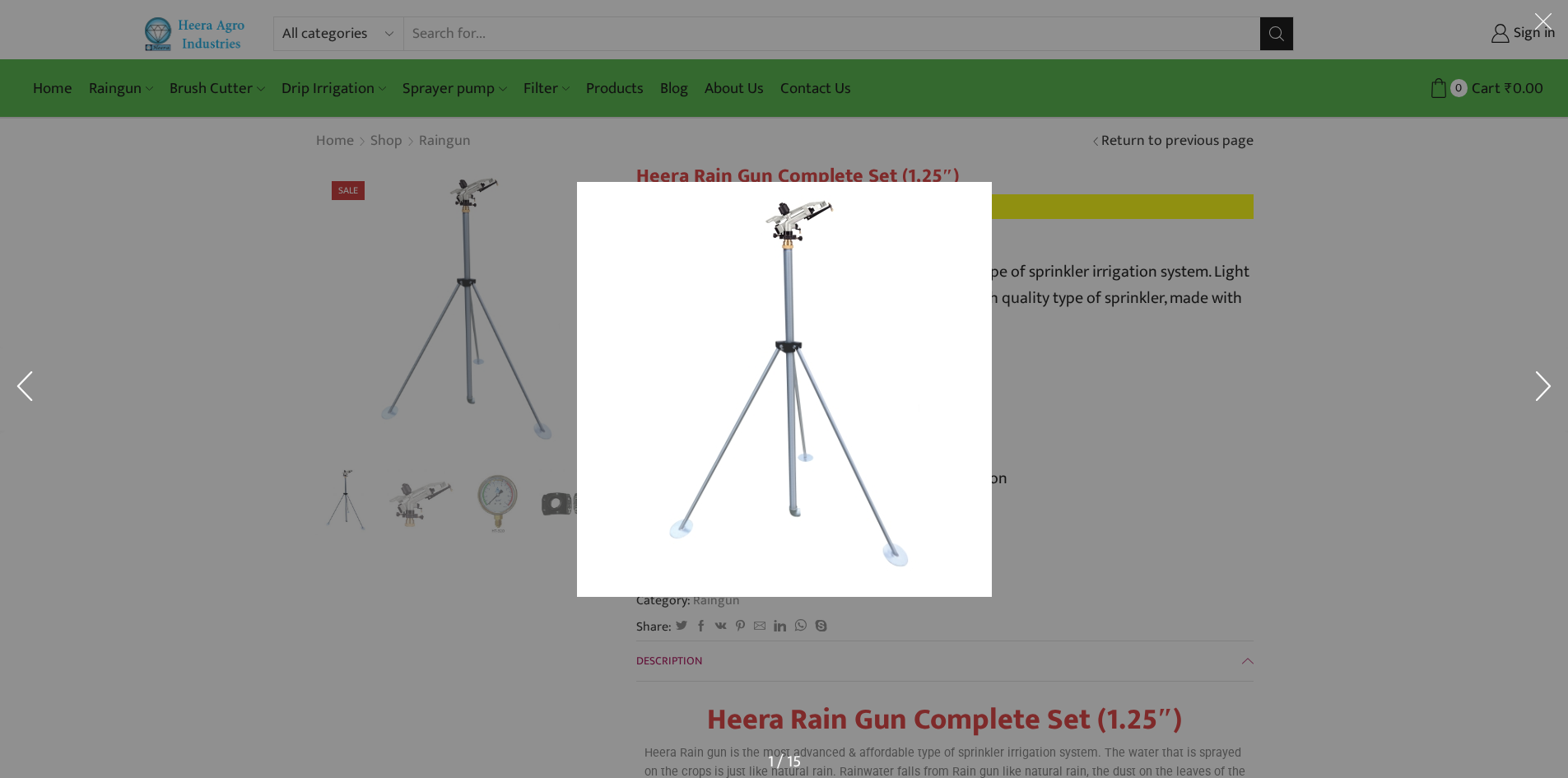
click at [559, 210] on div at bounding box center [784, 389] width 1568 height 778
